Goal: Browse casually

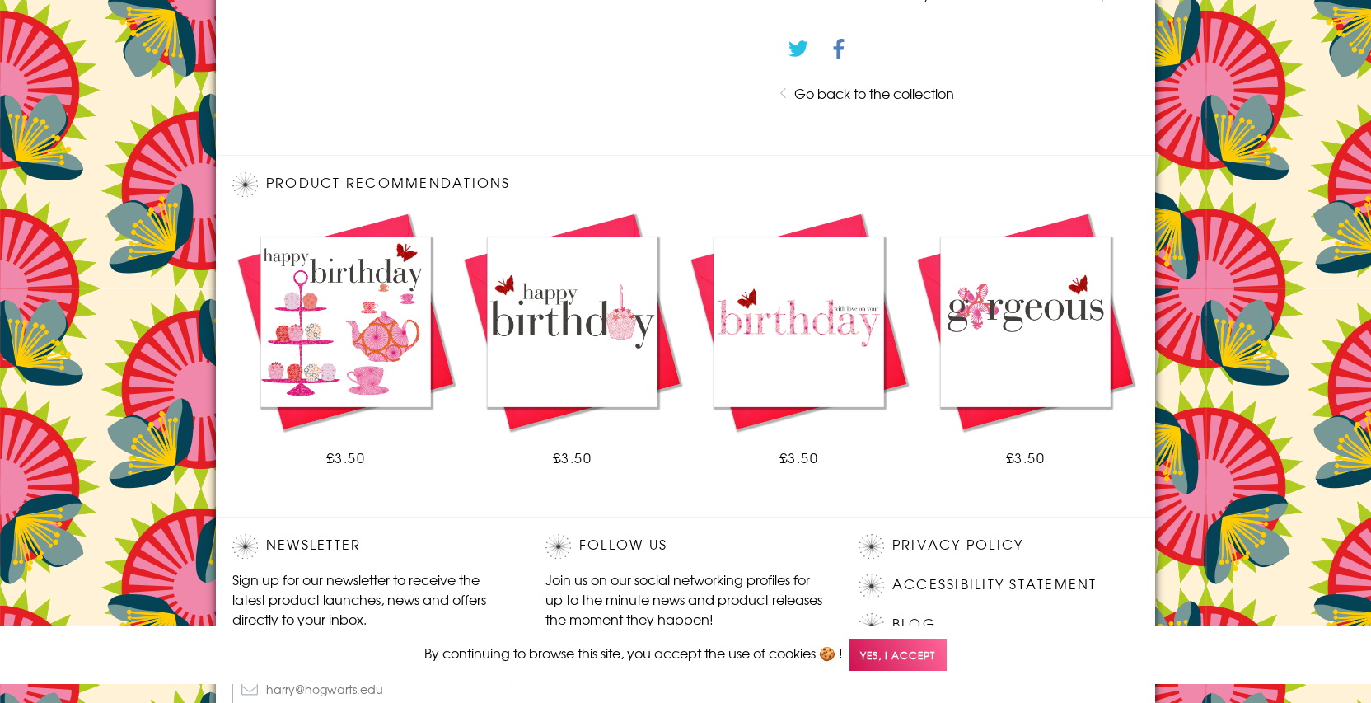
scroll to position [939, 0]
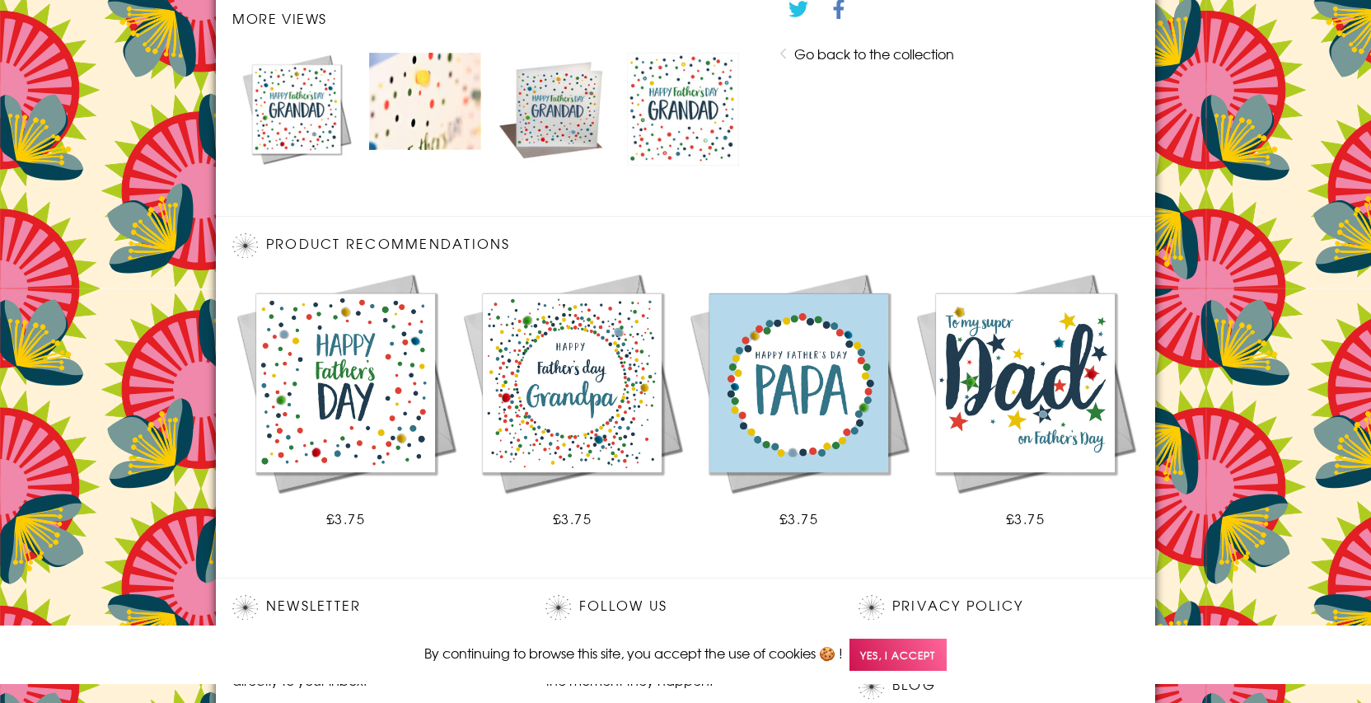
scroll to position [999, 0]
